Goal: Communication & Community: Answer question/provide support

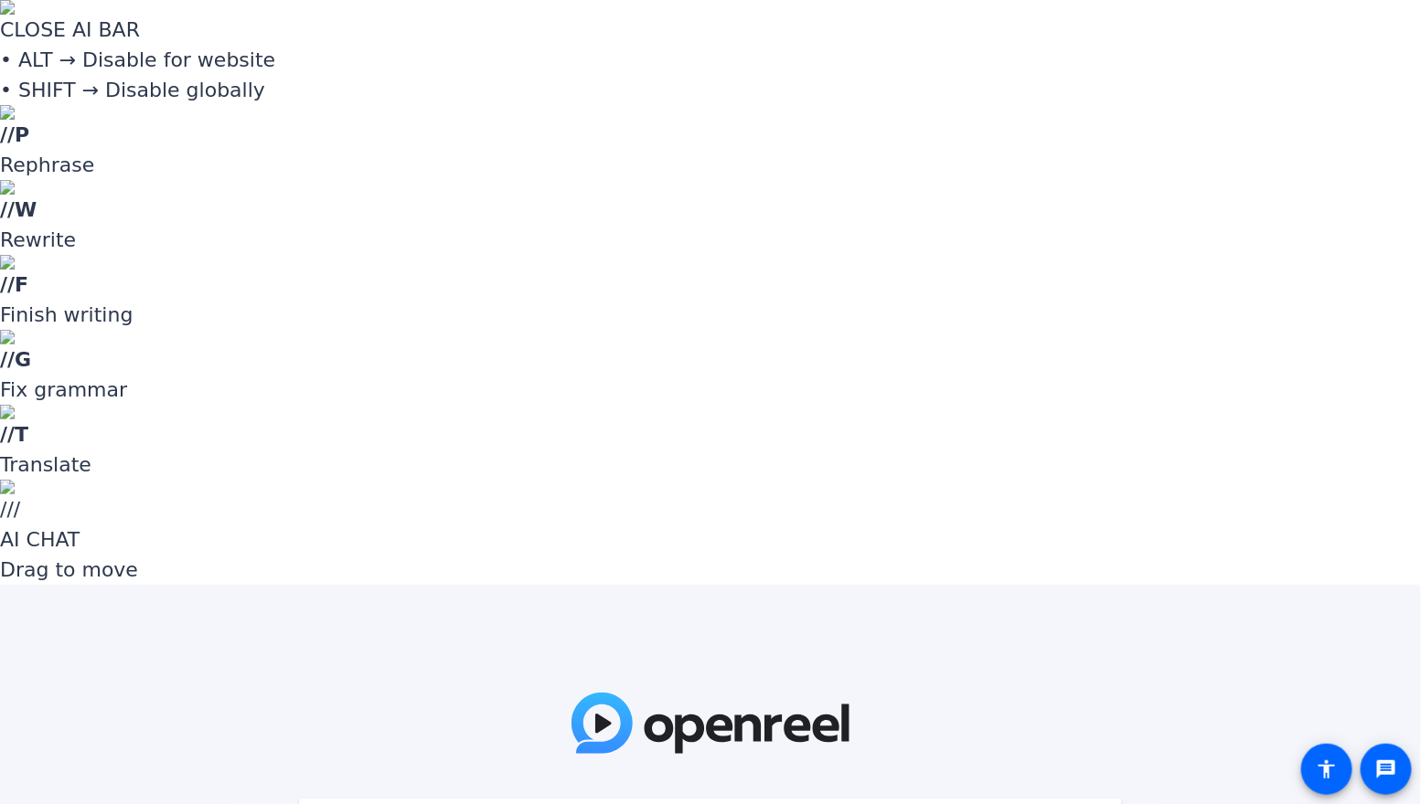
paste input "luh1Qy"
type input "luh1Qy"
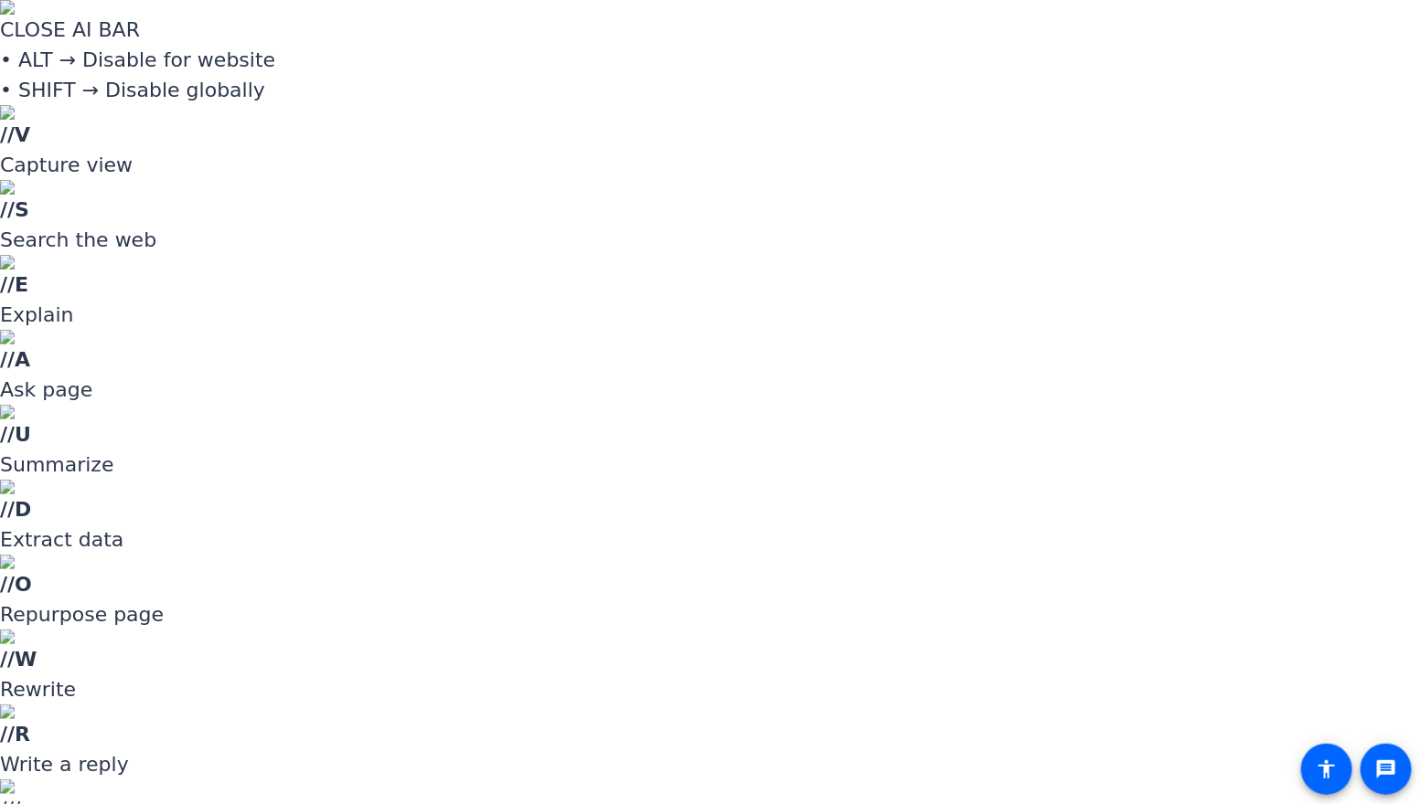
drag, startPoint x: 710, startPoint y: 478, endPoint x: 704, endPoint y: 509, distance: 31.7
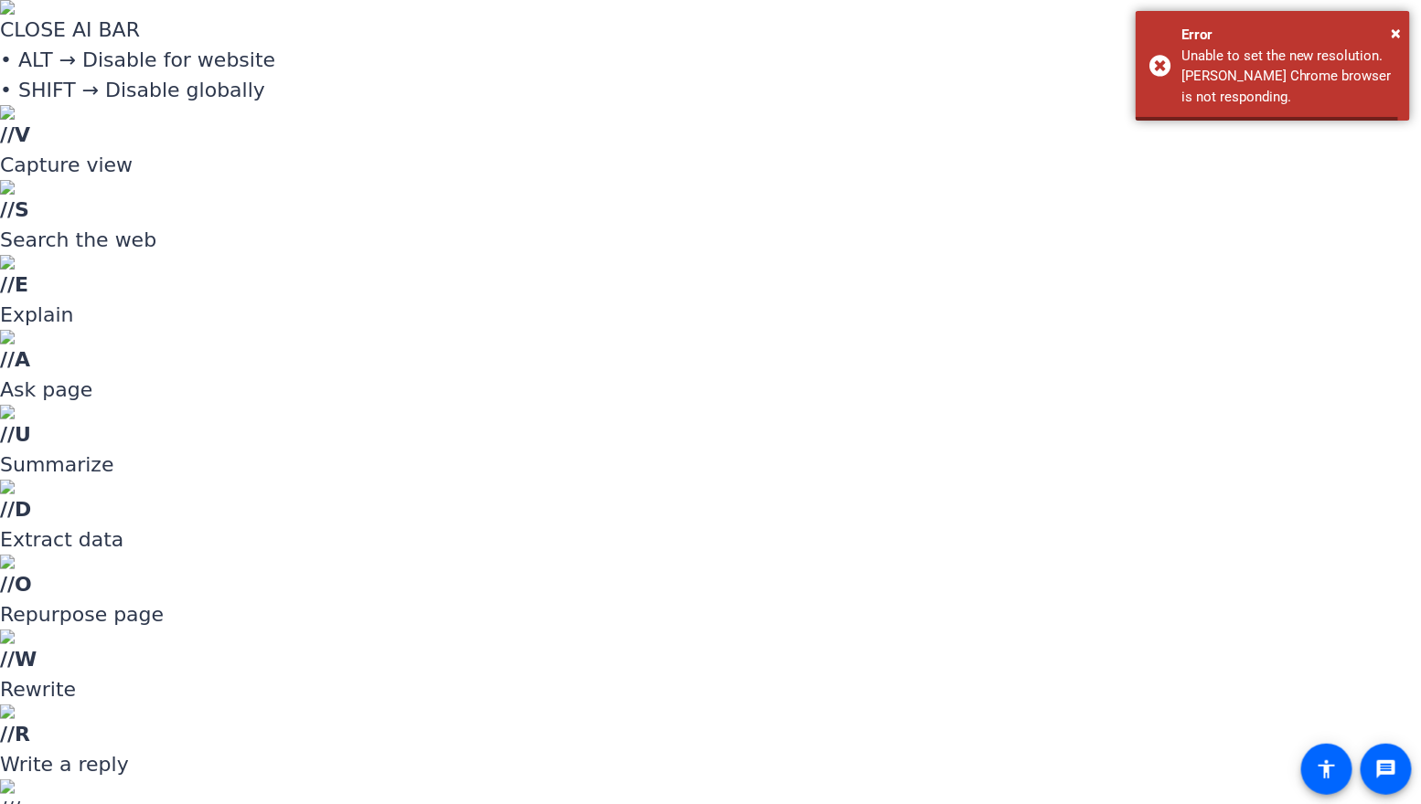
click at [1402, 27] on div "× Error Unable to set the new resolution. [PERSON_NAME] Chrome browser is not r…" at bounding box center [1272, 66] width 274 height 110
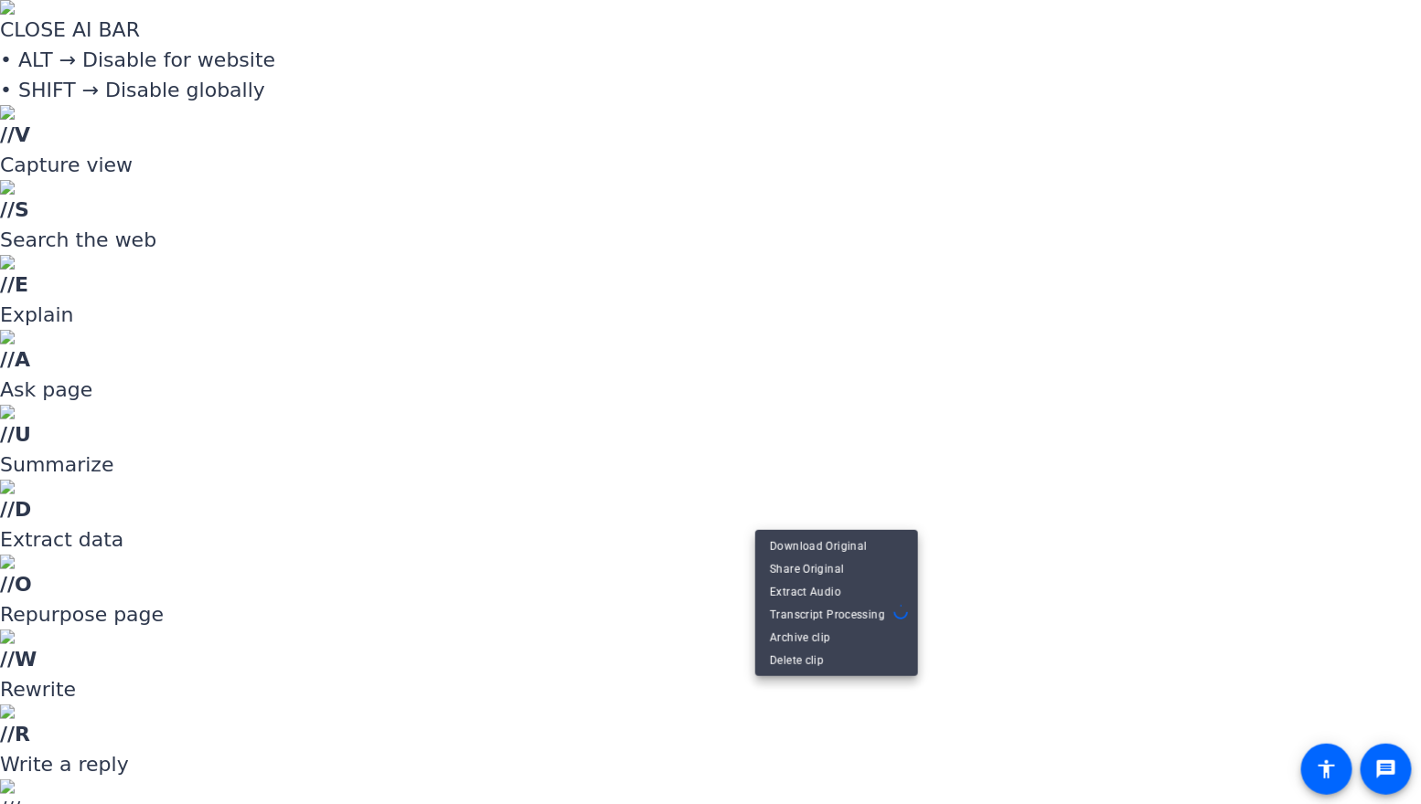
click at [931, 498] on div at bounding box center [710, 402] width 1421 height 804
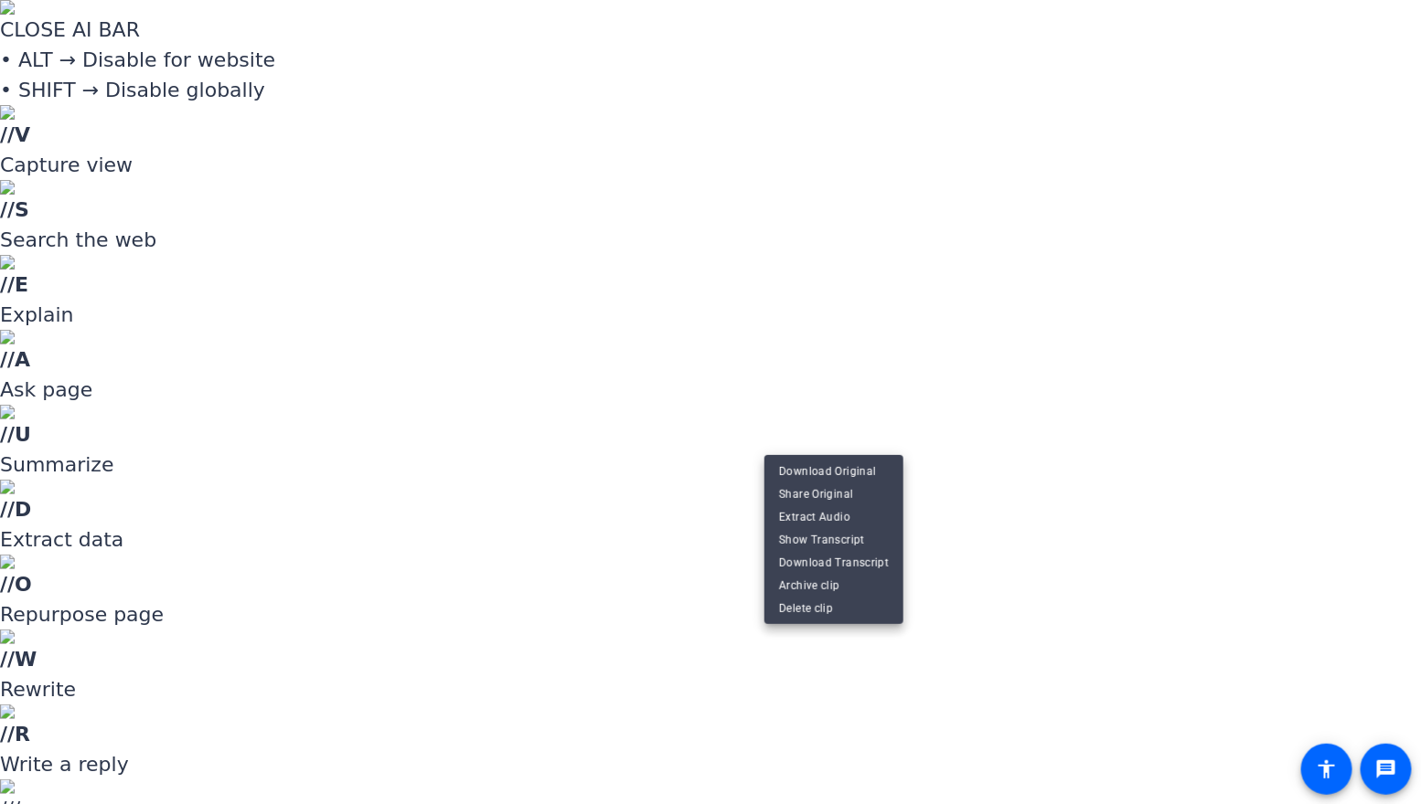
click at [942, 674] on div at bounding box center [710, 402] width 1421 height 804
